Goal: Find specific page/section: Find specific page/section

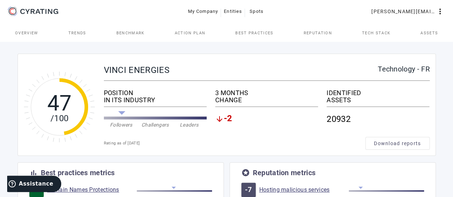
click at [427, 29] on span "Assets" at bounding box center [430, 32] width 18 height 17
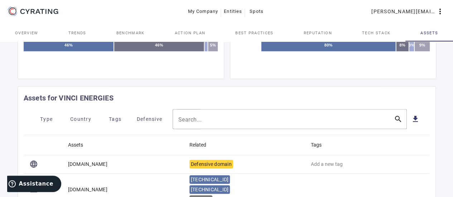
scroll to position [287, 0]
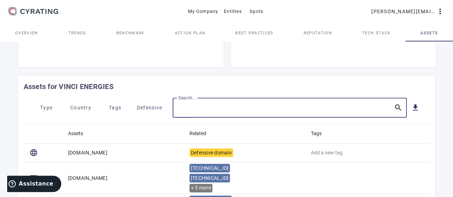
click at [206, 105] on input "Search..." at bounding box center [283, 108] width 210 height 9
type input "[DOMAIN_NAME]"
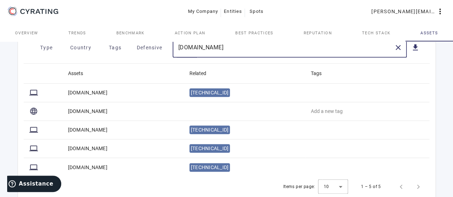
scroll to position [358, 0]
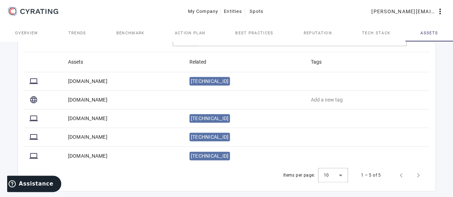
click at [85, 99] on mat-cell "[DOMAIN_NAME]" at bounding box center [122, 100] width 121 height 19
drag, startPoint x: 99, startPoint y: 100, endPoint x: 71, endPoint y: 100, distance: 27.2
click at [71, 100] on mat-cell "[DOMAIN_NAME]" at bounding box center [122, 100] width 121 height 19
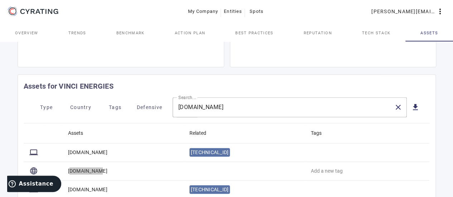
scroll to position [287, 0]
click at [143, 93] on mat-card-header "Assets for VINCI ENERGIES" at bounding box center [227, 86] width 418 height 23
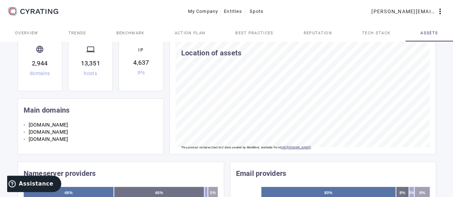
scroll to position [47, 0]
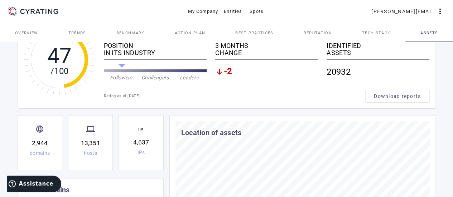
click at [75, 36] on span "Trends" at bounding box center [77, 32] width 18 height 17
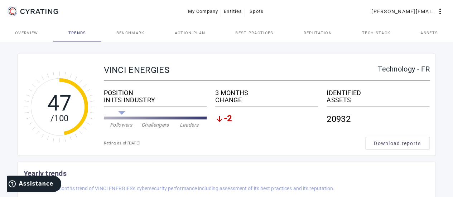
click at [436, 33] on span "Assets" at bounding box center [430, 33] width 18 height 4
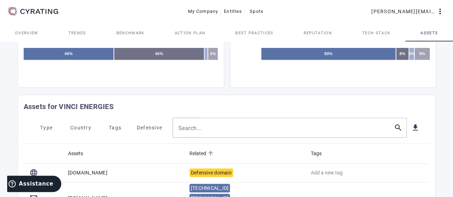
scroll to position [287, 0]
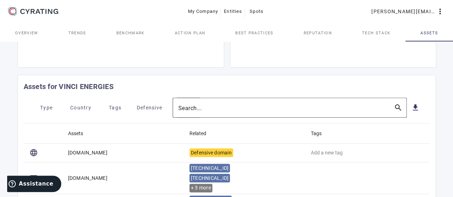
click at [216, 107] on input "Search..." at bounding box center [283, 108] width 210 height 9
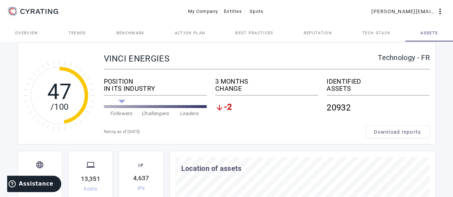
scroll to position [0, 0]
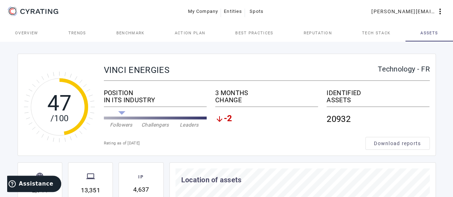
click at [140, 34] on span "Benchmark" at bounding box center [130, 33] width 28 height 4
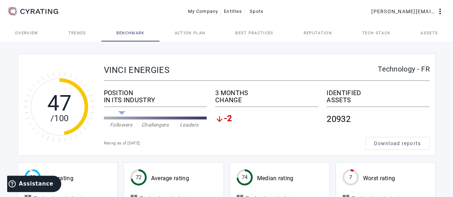
click at [81, 35] on span "Trends" at bounding box center [77, 33] width 18 height 4
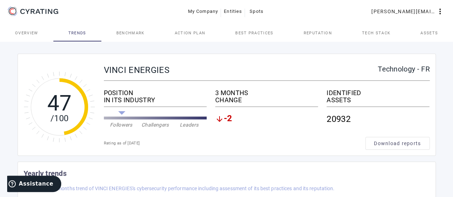
click at [32, 33] on span "Overview" at bounding box center [26, 33] width 23 height 4
